Goal: Feedback & Contribution: Submit feedback/report problem

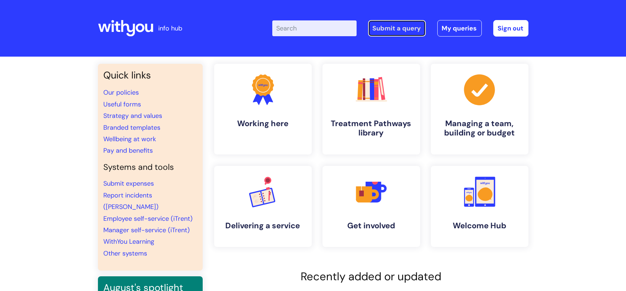
click at [376, 35] on link "Submit a query" at bounding box center [397, 28] width 58 height 16
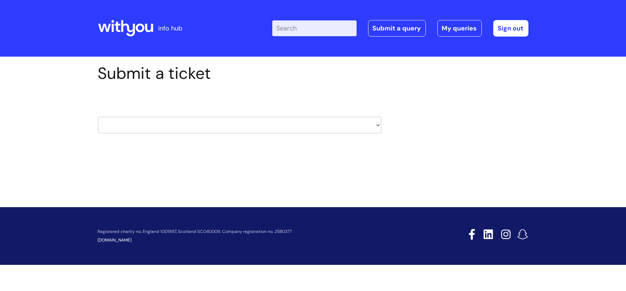
click at [165, 129] on select "HR / People IT and Support Clinical Drug Alerts Finance Accounts Data Support T…" at bounding box center [239, 125] width 283 height 16
select select "property_&_estates"
click at [98, 117] on select "HR / People IT and Support Clinical Drug Alerts Finance Accounts Data Support T…" at bounding box center [239, 125] width 283 height 16
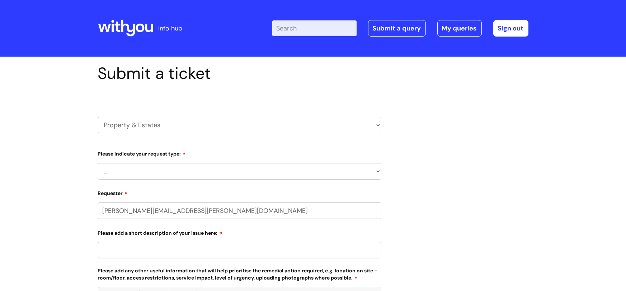
click at [163, 165] on select "... Facilities Support Lease/ Tenancy Agreements Health & Safety and Environmen…" at bounding box center [239, 171] width 283 height 16
select select "Health & Safety and Environmental"
click at [98, 163] on select "... Facilities Support Lease/ Tenancy Agreements Health & Safety and Environmen…" at bounding box center [239, 171] width 283 height 16
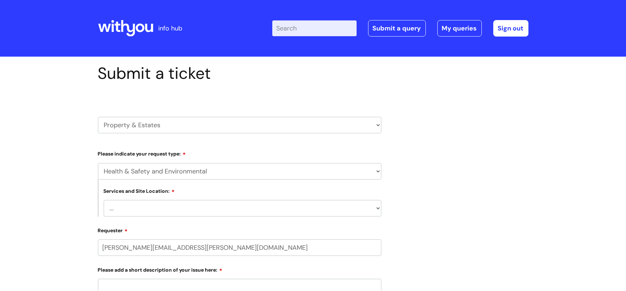
click at [154, 212] on select "... Cleethorpes Darlington Tubwell Darlington Coniscliffe Grimsby Preston Redca…" at bounding box center [243, 208] width 278 height 16
select select "Grimsby"
click at [104, 200] on select "... Cleethorpes Darlington Tubwell Darlington Coniscliffe Grimsby Preston Redca…" at bounding box center [243, 208] width 278 height 16
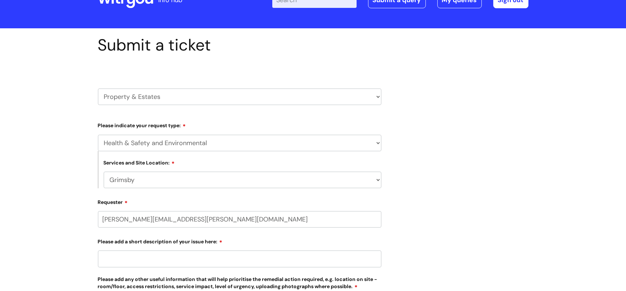
scroll to position [34, 0]
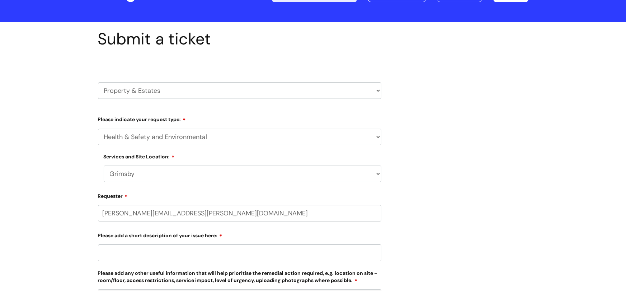
click at [151, 253] on input "Please add a short description of your issue here:" at bounding box center [239, 253] width 283 height 16
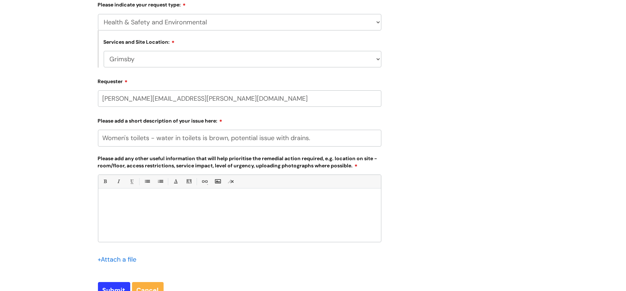
scroll to position [150, 0]
type input "Women's toilets - water in toilets is brown, potential issue with drains."
click at [187, 192] on div at bounding box center [239, 216] width 283 height 49
click at [274, 194] on div "Women's staff toilets are reported to be filled with brown water." at bounding box center [239, 216] width 283 height 49
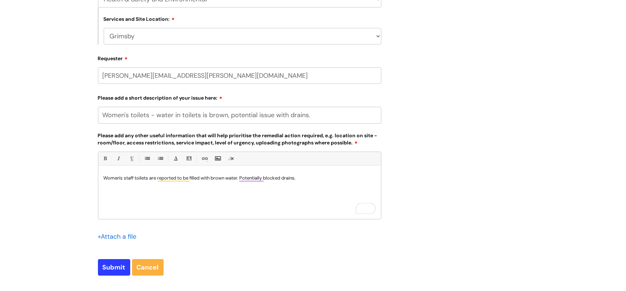
scroll to position [173, 0]
click at [242, 176] on p "Women's staff toilets are reported to be filled with brown water. Potentially b…" at bounding box center [240, 177] width 272 height 6
click at [100, 268] on input "Submit" at bounding box center [114, 267] width 32 height 16
type input "Please Wait..."
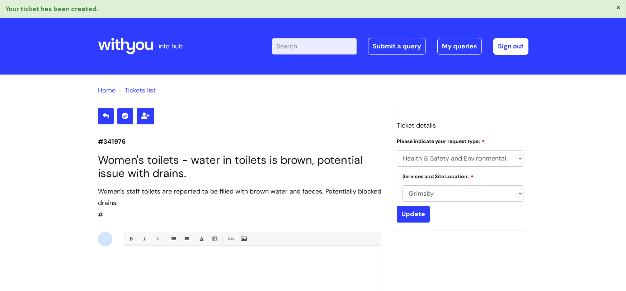
select select "Health & Safety and Environmental"
select select "Grimsby"
